Goal: Information Seeking & Learning: Understand process/instructions

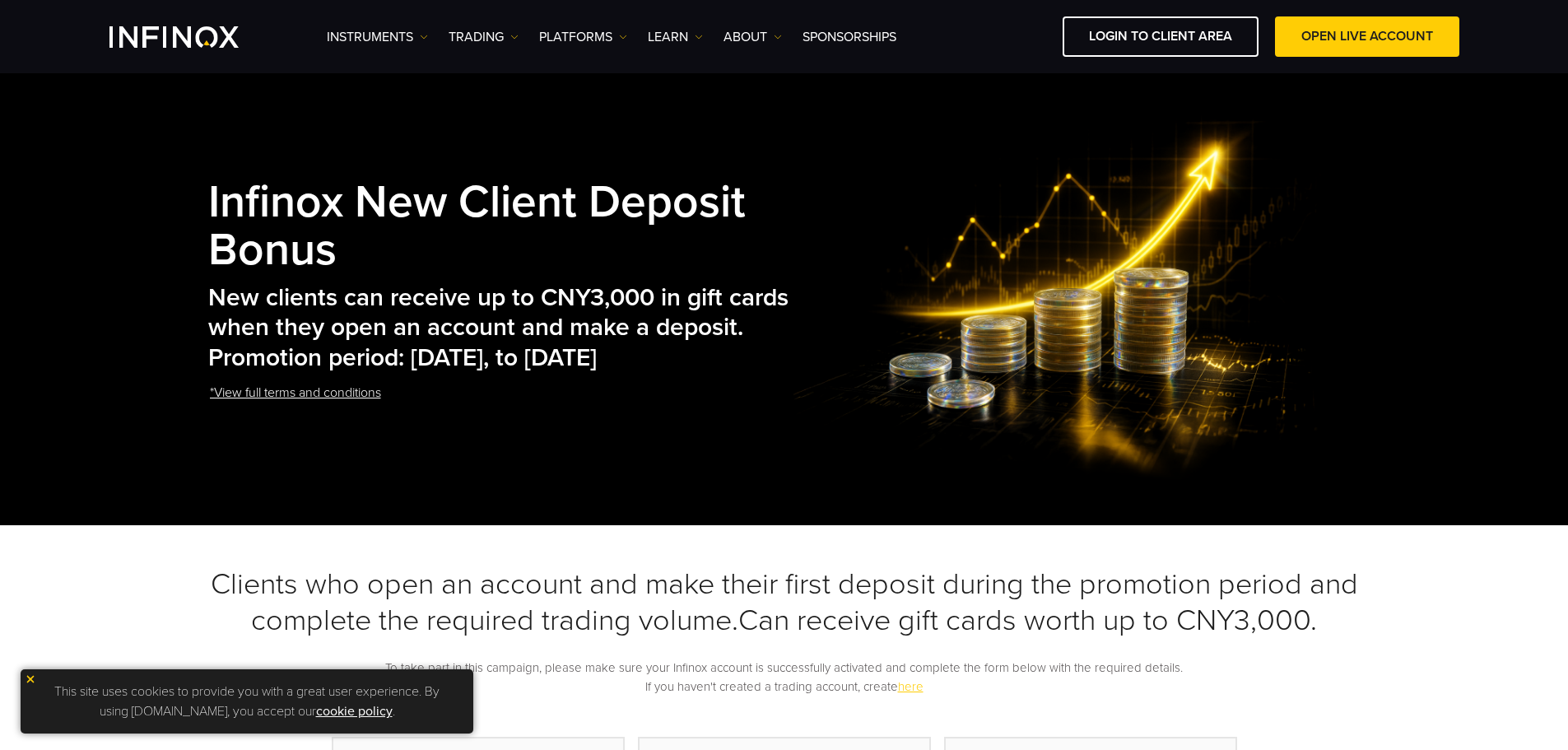
scroll to position [177, 0]
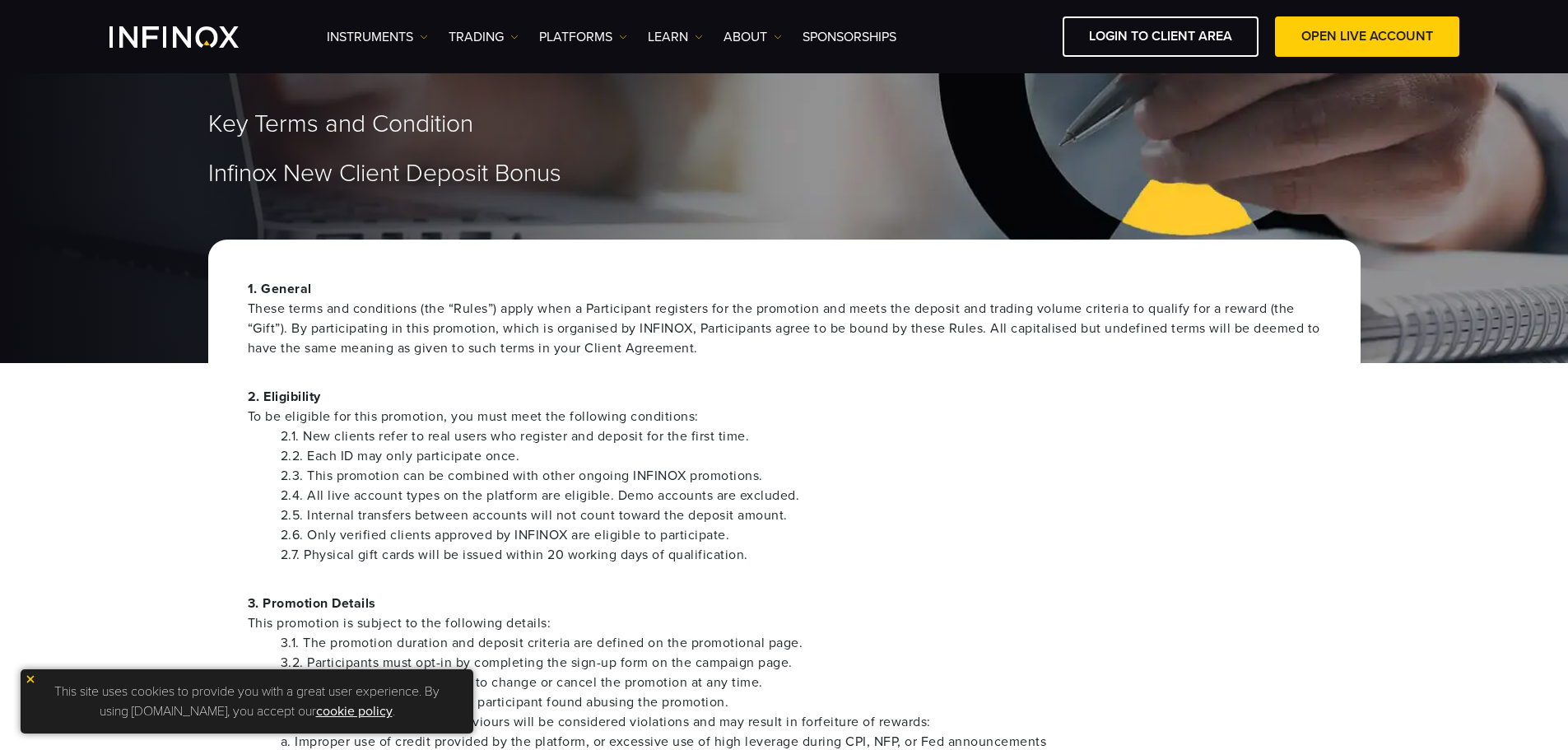
click at [461, 446] on li "2.2. Each ID may only participate once." at bounding box center [800, 455] width 1040 height 19
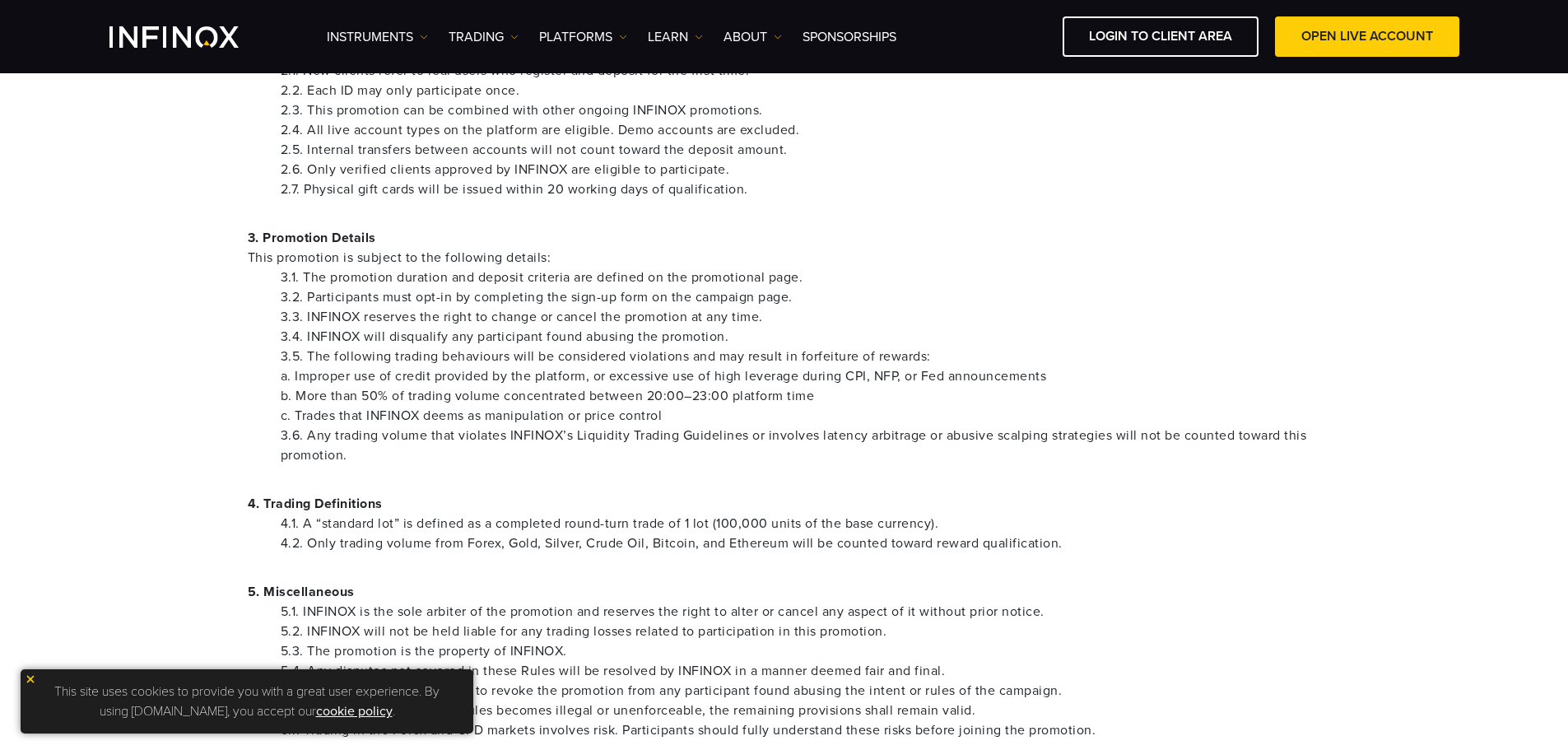
scroll to position [659, 0]
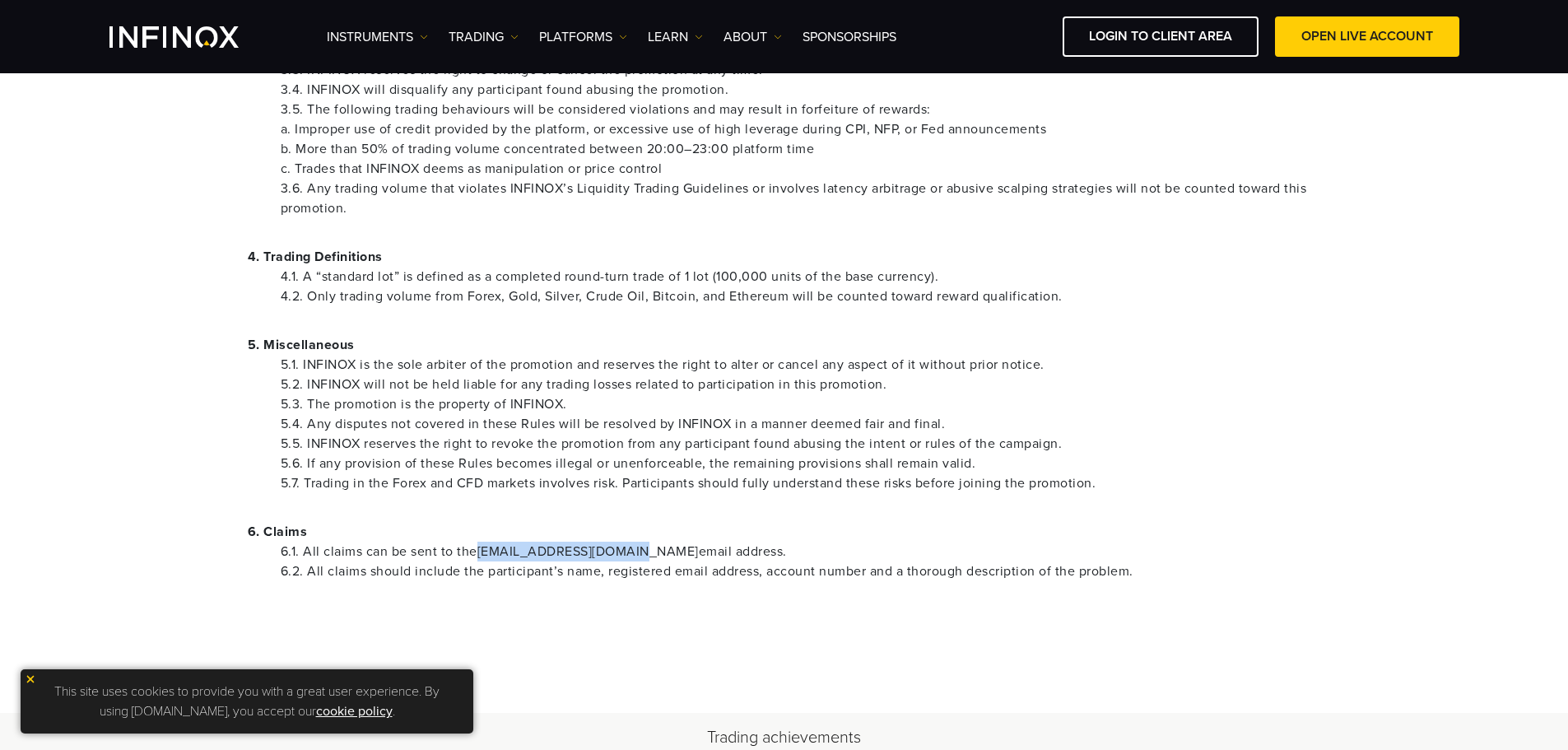
drag, startPoint x: 477, startPoint y: 547, endPoint x: 630, endPoint y: 547, distance: 153.0
click at [630, 547] on li "6.1. All claims can be sent to the [EMAIL_ADDRESS][DOMAIN_NAME] email address." at bounding box center [800, 551] width 1040 height 19
copy li "[EMAIL_ADDRESS][DOMAIN_NAME]"
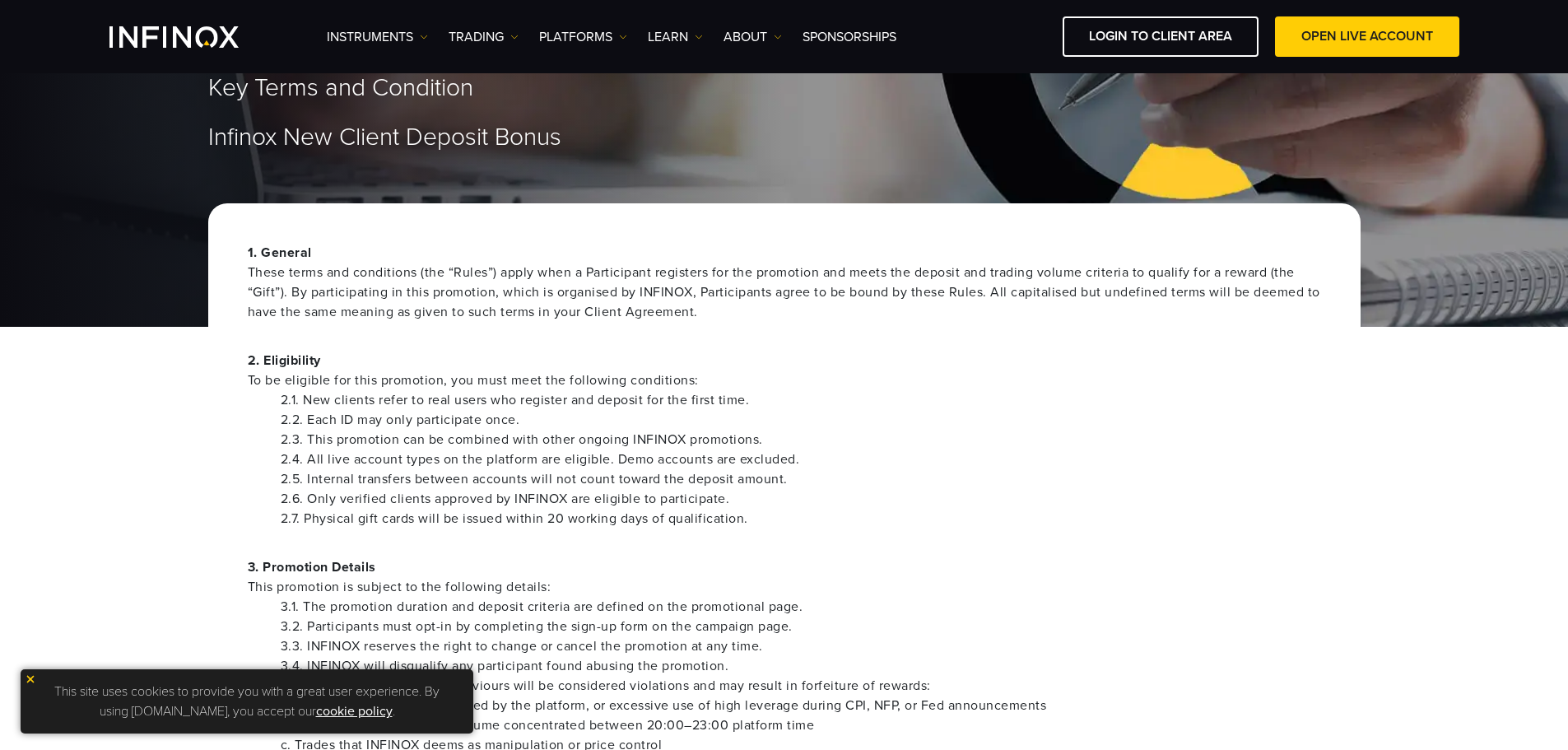
scroll to position [247, 0]
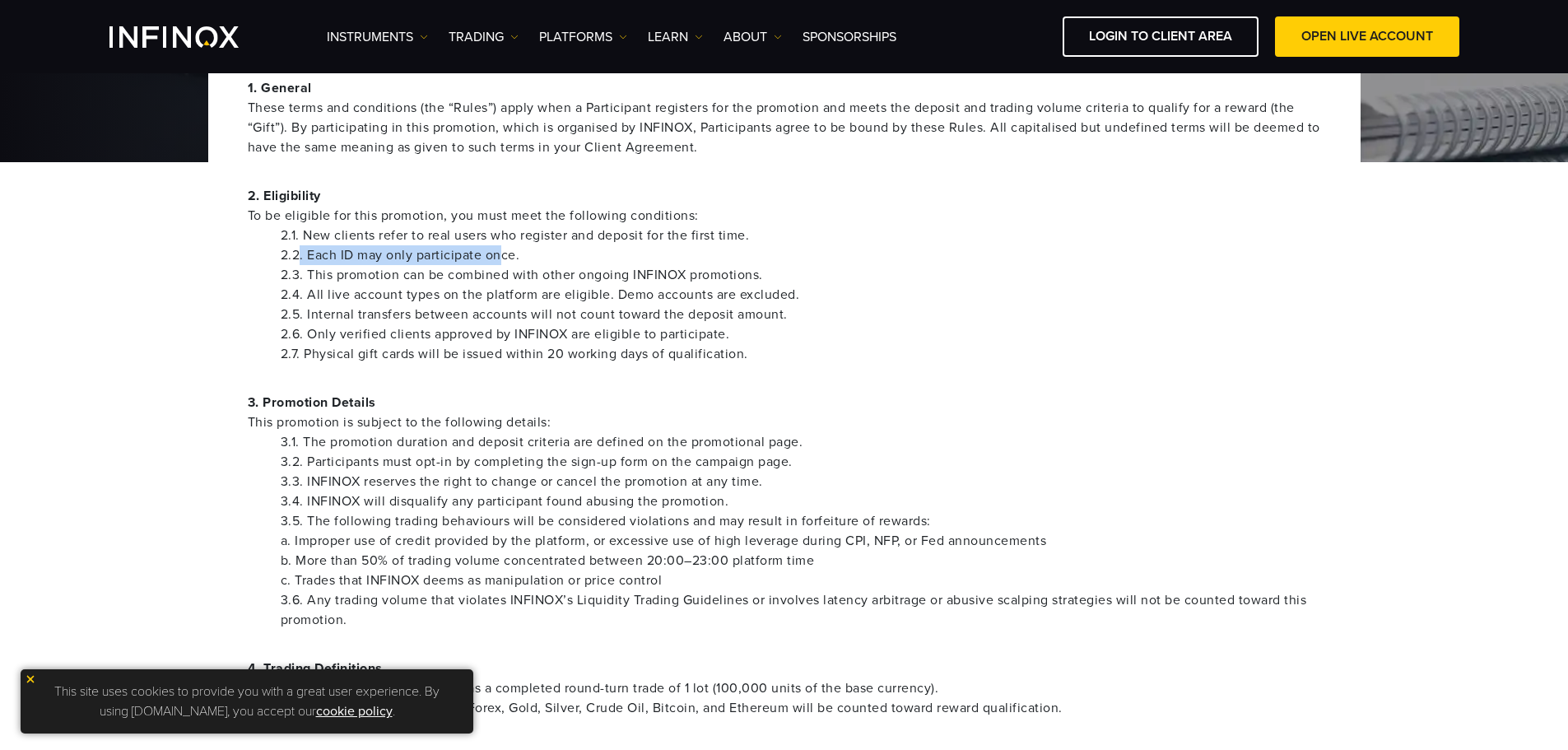
drag, startPoint x: 301, startPoint y: 246, endPoint x: 517, endPoint y: 253, distance: 216.1
click at [504, 248] on li "2.2. Each ID may only participate once." at bounding box center [800, 254] width 1040 height 19
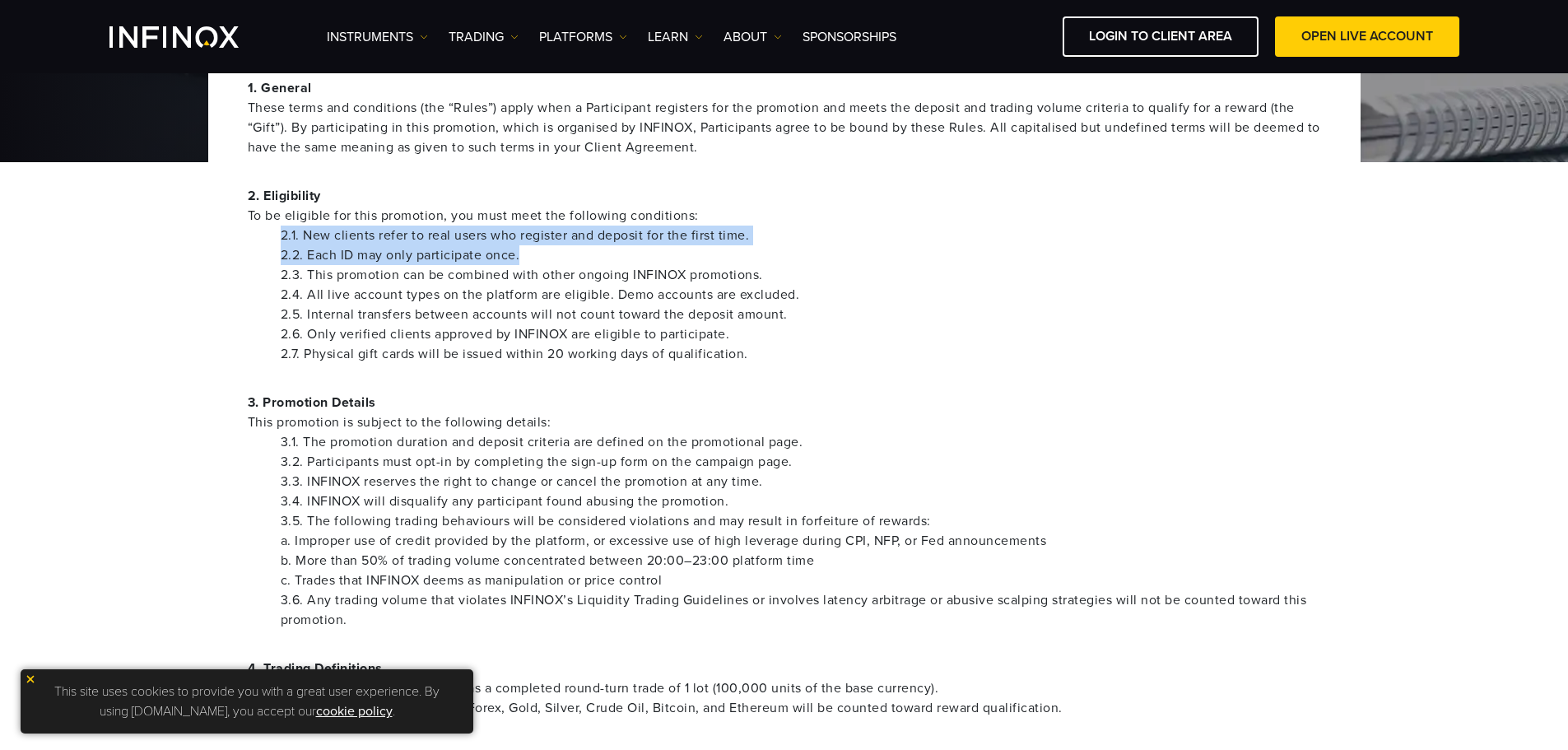
drag, startPoint x: 567, startPoint y: 255, endPoint x: 274, endPoint y: 237, distance: 293.6
click at [274, 237] on ul "2.1. New clients refer to real users who register and deposit for the first tim…" at bounding box center [784, 295] width 1073 height 139
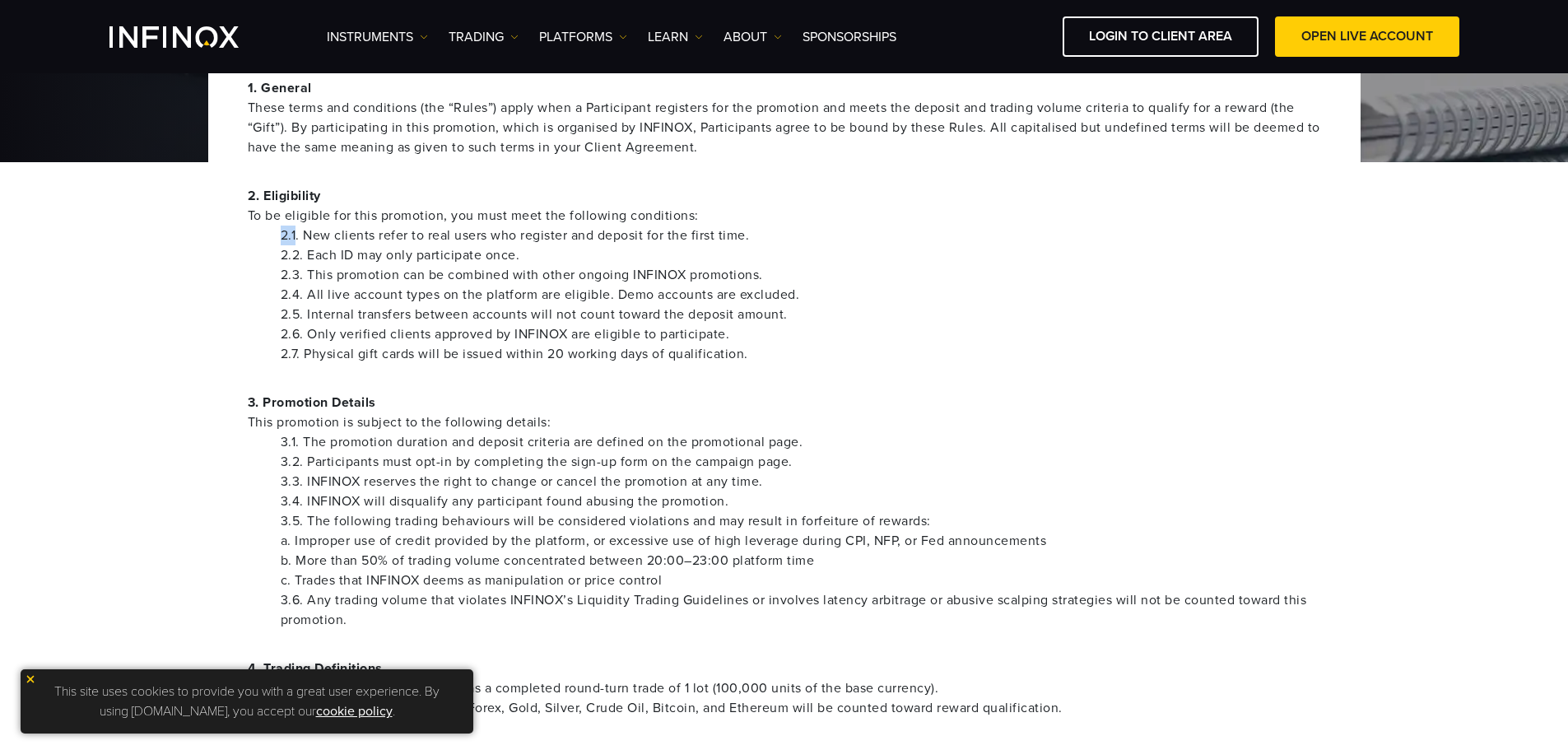
click at [274, 237] on ul "2.1. New clients refer to real users who register and deposit for the first tim…" at bounding box center [784, 295] width 1073 height 139
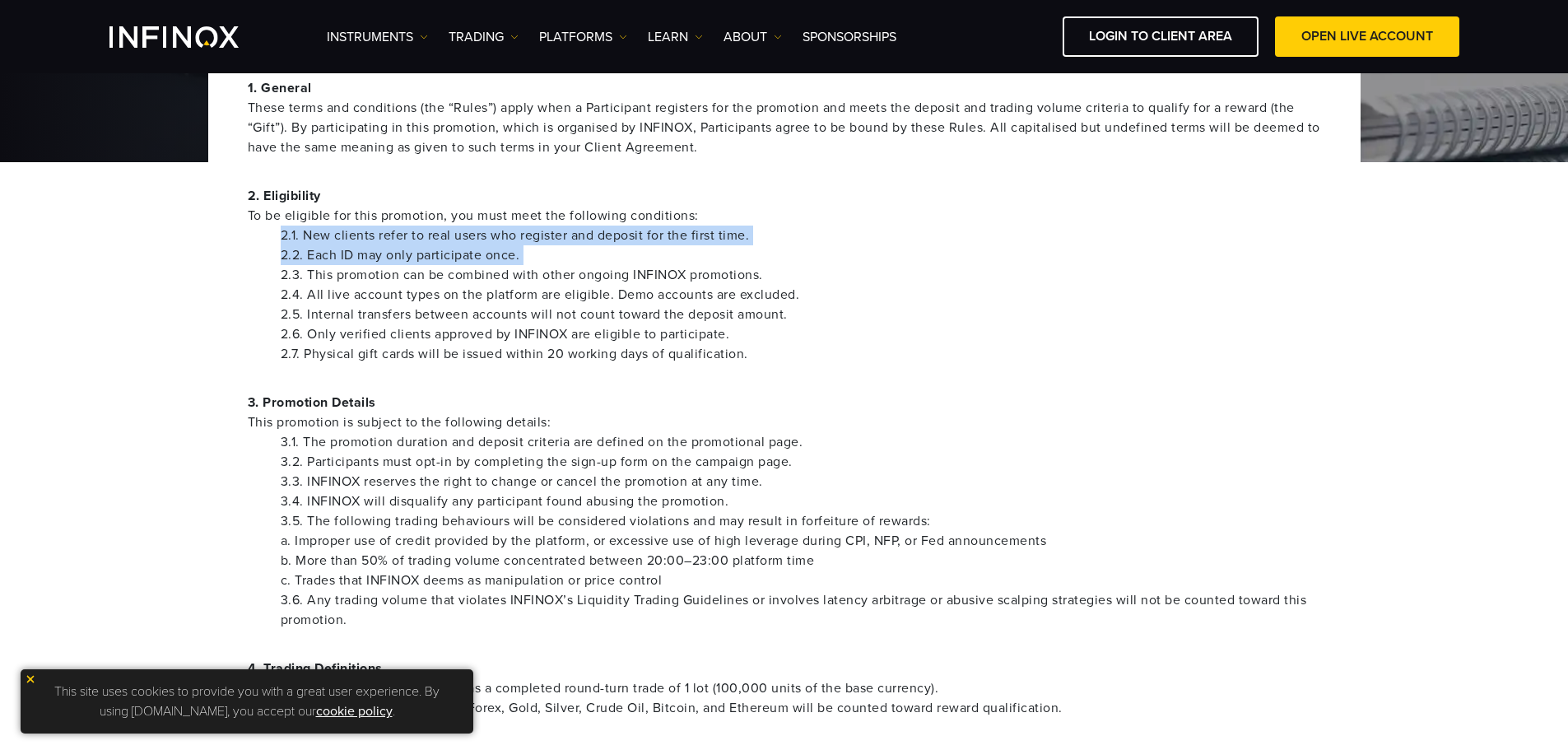
drag, startPoint x: 274, startPoint y: 237, endPoint x: 470, endPoint y: 252, distance: 196.6
click at [469, 252] on ul "2.1. New clients refer to real users who register and deposit for the first tim…" at bounding box center [784, 295] width 1073 height 139
click at [491, 247] on li "2.2. Each ID may only participate once." at bounding box center [800, 254] width 1040 height 19
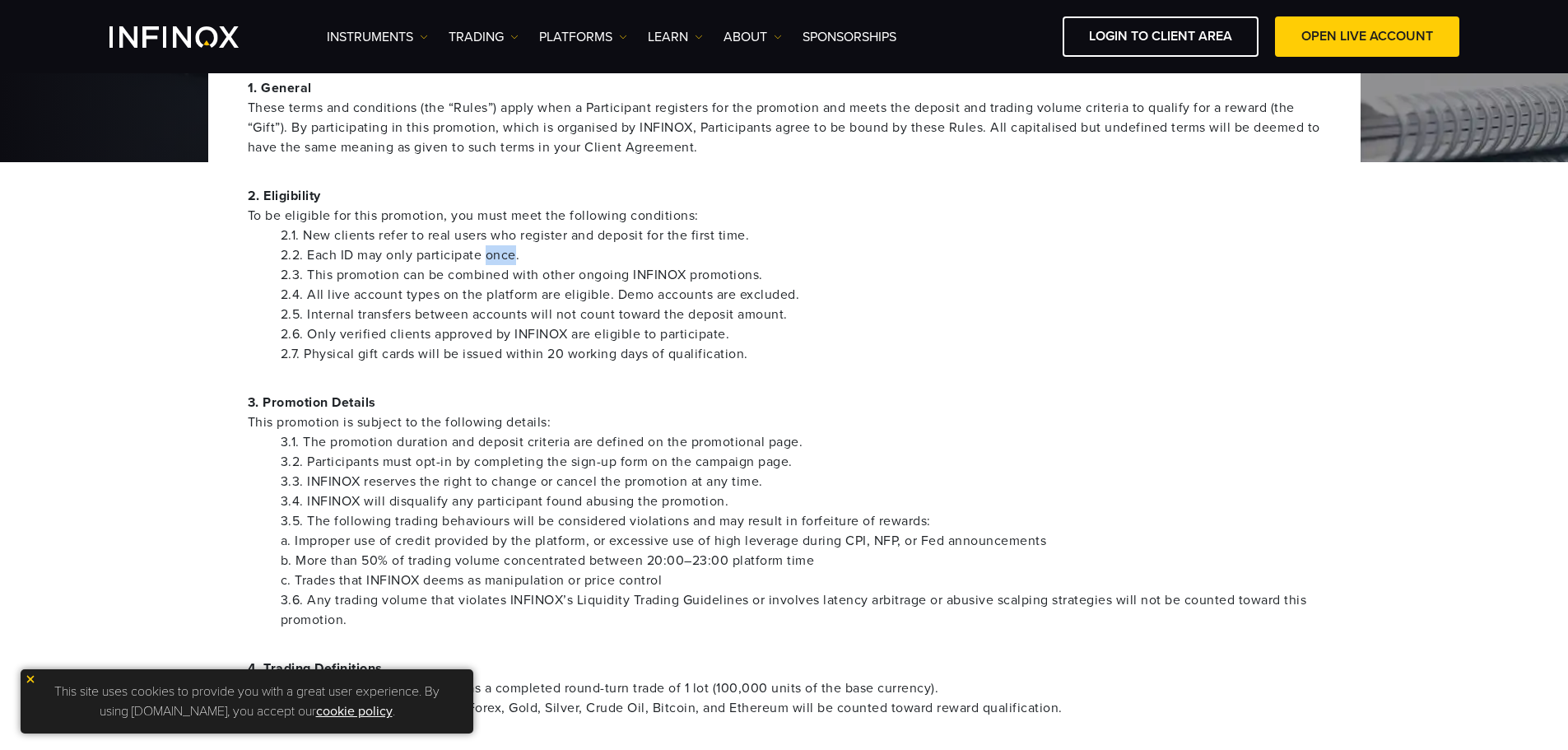
click at [491, 247] on li "2.2. Each ID may only participate once." at bounding box center [800, 254] width 1040 height 19
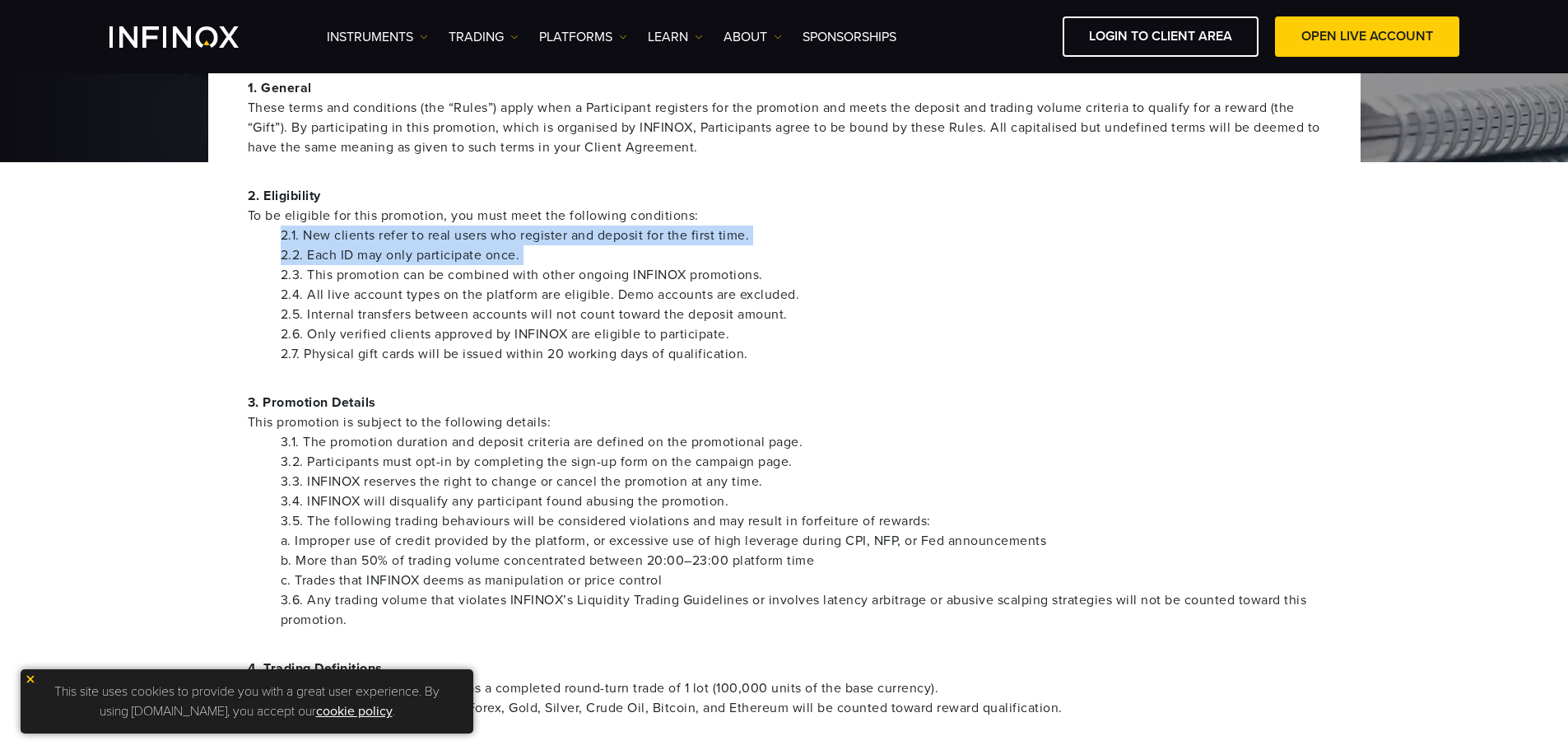
drag, startPoint x: 491, startPoint y: 247, endPoint x: 495, endPoint y: 228, distance: 19.4
click at [495, 228] on ul "2.1. New clients refer to real users who register and deposit for the first tim…" at bounding box center [784, 295] width 1073 height 139
